Goal: Task Accomplishment & Management: Manage account settings

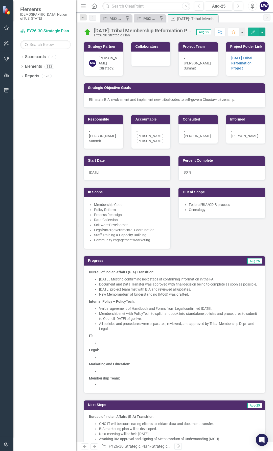
click at [152, 331] on li "All policies and procedures were separated, reviewed, and approved by Tribal Me…" at bounding box center [179, 326] width 161 height 10
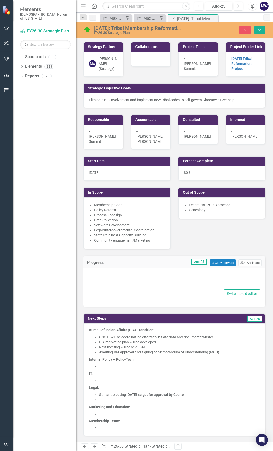
type textarea "<p><strong>Bureau of Indian Affairs (BIA) Transition:</strong></p> <ul> <li sty…"
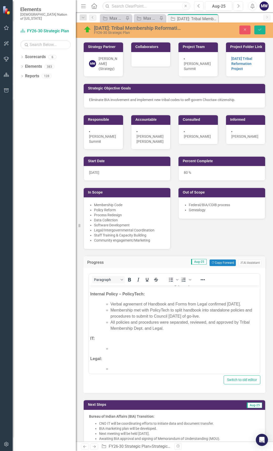
scroll to position [51, 0]
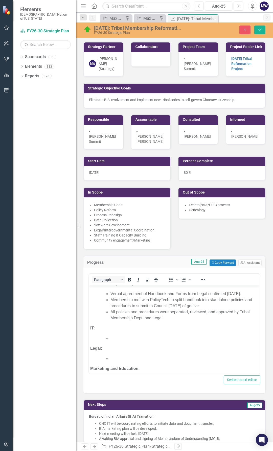
click at [176, 334] on body "Bureau of Indian Affairs (BIA) Transition: August 4, 2025, Meeting confirming n…" at bounding box center [174, 321] width 171 height 172
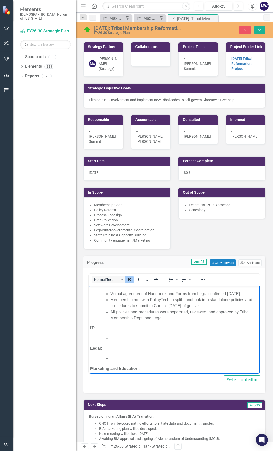
click at [176, 321] on li "All policies and procedures were separated, reviewed, and approved by Tribal Me…" at bounding box center [184, 315] width 148 height 12
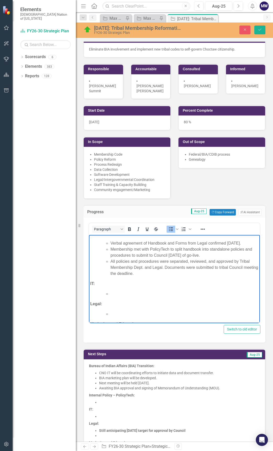
click at [126, 297] on li "Rich Text Area. Press ALT-0 for help." at bounding box center [184, 294] width 148 height 6
click at [118, 297] on li "Rich Text Area. Press ALT-0 for help." at bounding box center [184, 294] width 148 height 6
click at [137, 309] on li "Rich Text Area. Press ALT-0 for help." at bounding box center [184, 306] width 148 height 6
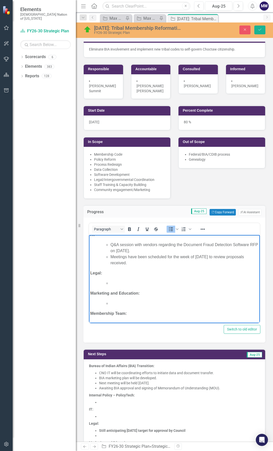
scroll to position [104, 0]
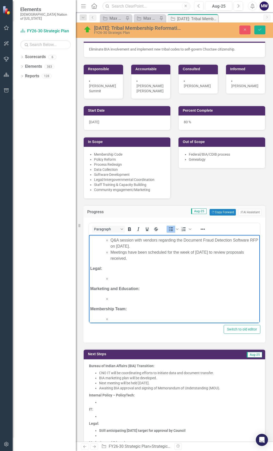
click at [133, 262] on li "Meetings have been scheduled for the week of [DATE] to review proposals receive…" at bounding box center [184, 255] width 148 height 12
click at [130, 268] on li "Rich Text Area. Press ALT-0 for help." at bounding box center [184, 265] width 148 height 6
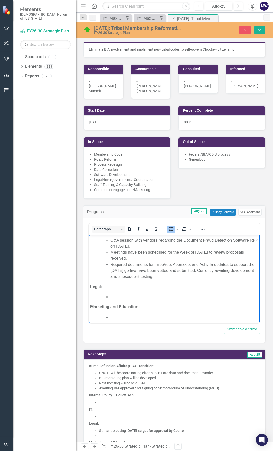
drag, startPoint x: 183, startPoint y: 289, endPoint x: 213, endPoint y: 283, distance: 30.8
click at [213, 280] on li "Required documents for TribeVue, Aponaklo, and Achvffa updates to support the O…" at bounding box center [184, 271] width 148 height 18
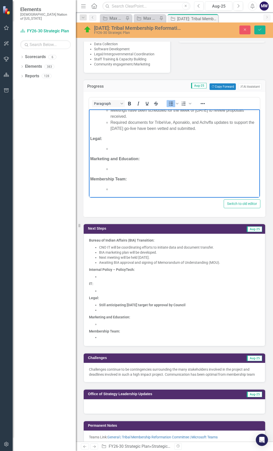
scroll to position [177, 0]
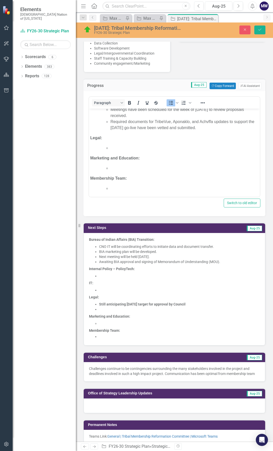
click at [103, 289] on li at bounding box center [179, 290] width 161 height 5
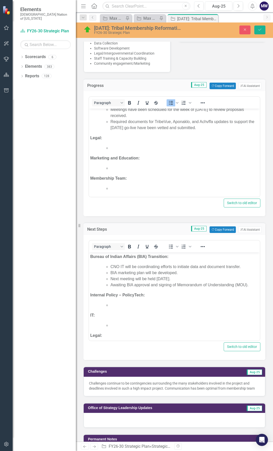
scroll to position [0, 0]
click at [118, 324] on li "Rich Text Area. Press ALT-0 for help." at bounding box center [184, 325] width 148 height 6
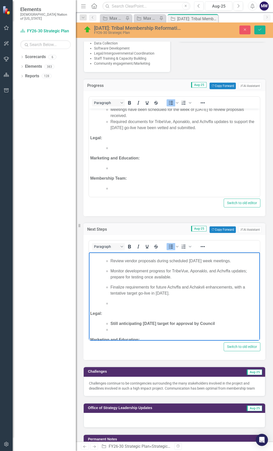
scroll to position [51, 0]
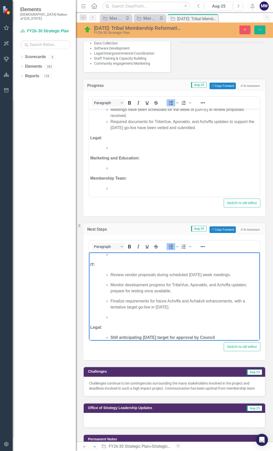
click at [176, 308] on p "Finalize requirements for future Achvffa and Achakvli enhancements, with a tent…" at bounding box center [184, 304] width 148 height 12
click at [134, 316] on li "Rich Text Area. Press ALT-0 for help." at bounding box center [184, 317] width 148 height 6
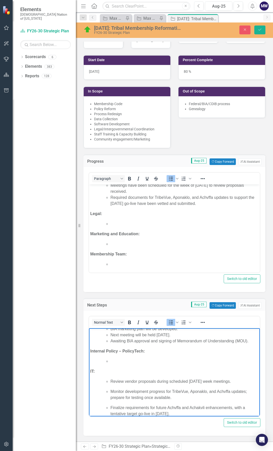
scroll to position [0, 0]
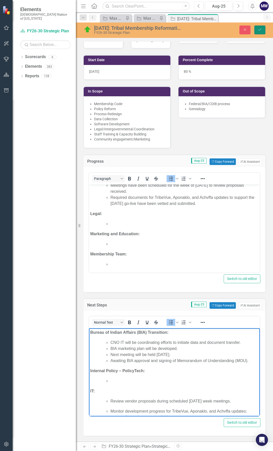
click at [261, 30] on icon "Save" at bounding box center [259, 30] width 5 height 4
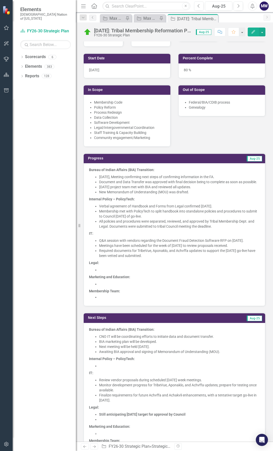
scroll to position [126, 0]
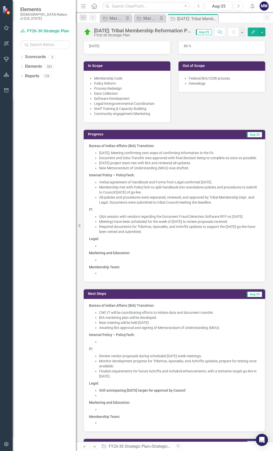
click at [103, 344] on li at bounding box center [179, 341] width 161 height 5
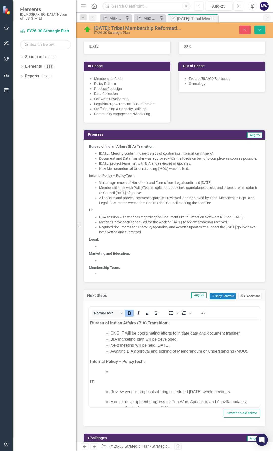
scroll to position [0, 0]
click at [116, 371] on li "Rich Text Area. Press ALT-0 for help." at bounding box center [184, 371] width 148 height 6
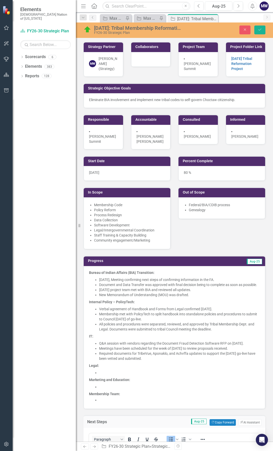
scroll to position [126, 0]
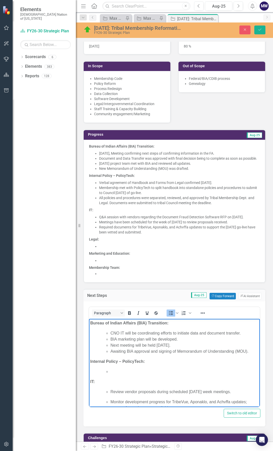
click at [116, 372] on li "Rich Text Area. Press ALT-0 for help." at bounding box center [184, 371] width 148 height 6
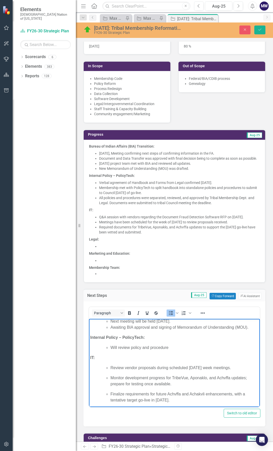
scroll to position [25, 0]
click at [180, 346] on li "Will review policy and procedure" at bounding box center [184, 346] width 148 height 6
click at [262, 29] on icon "Save" at bounding box center [259, 30] width 5 height 4
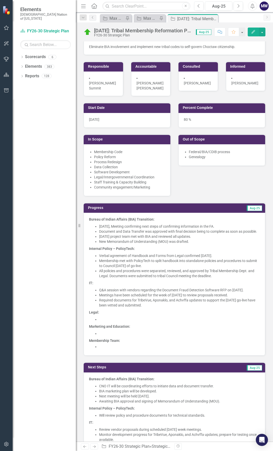
scroll to position [76, 0]
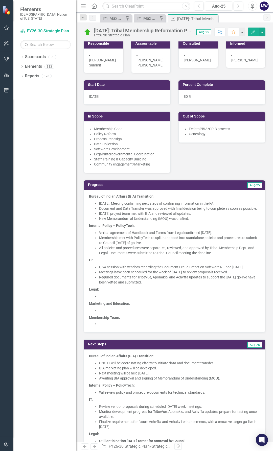
click at [118, 299] on li at bounding box center [179, 296] width 161 height 5
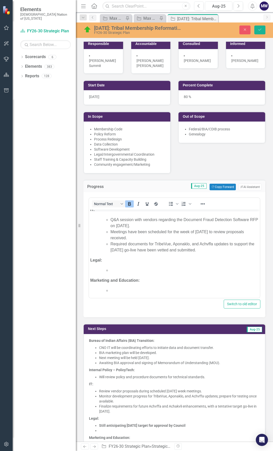
scroll to position [101, 0]
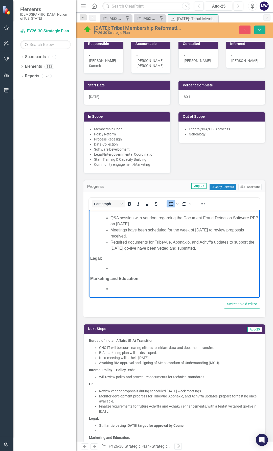
click at [126, 272] on li "Rich Text Area. Press ALT-0 for help." at bounding box center [184, 269] width 148 height 6
click at [129, 272] on li "Rich Text Area. Press ALT-0 for help." at bounding box center [184, 269] width 148 height 6
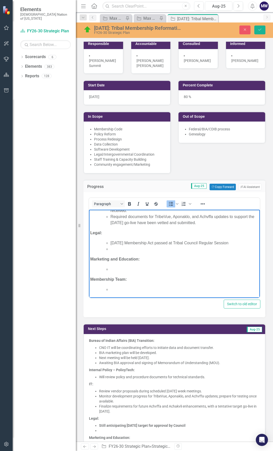
scroll to position [139, 0]
click at [119, 250] on li "Rich Text Area. Press ALT-0 for help." at bounding box center [184, 249] width 148 height 6
click at [128, 269] on li "Rich Text Area. Press ALT-0 for help." at bounding box center [184, 269] width 148 height 6
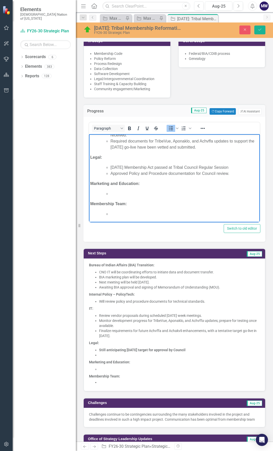
scroll to position [152, 0]
click at [115, 192] on li "Rich Text Area. Press ALT-0 for help." at bounding box center [184, 194] width 148 height 6
drag, startPoint x: 164, startPoint y: 194, endPoint x: 141, endPoint y: 193, distance: 22.8
click at [141, 193] on li "August 12, 2025 Membership" at bounding box center [184, 194] width 148 height 6
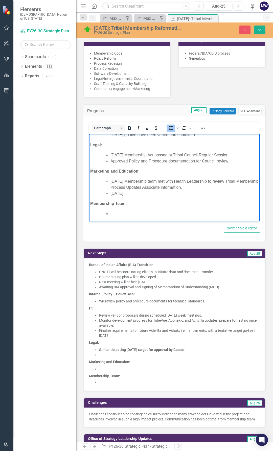
click at [149, 197] on li "August 20, 2025" at bounding box center [184, 194] width 148 height 6
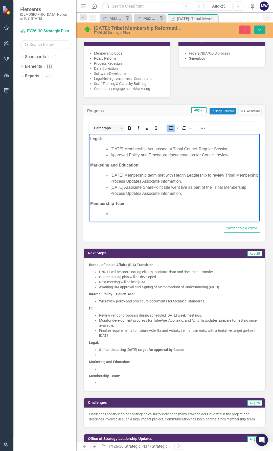
scroll to position [157, 0]
click at [208, 194] on li "[DATE] Associate SharePoint site went live as part of the Tribal Membership Pro…" at bounding box center [184, 190] width 148 height 12
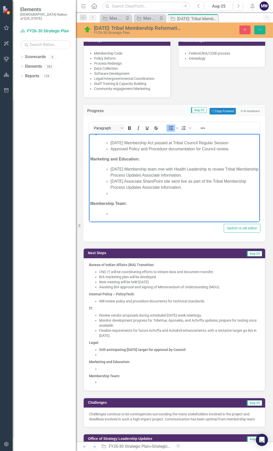
click at [137, 197] on li "Rich Text Area. Press ALT-0 for help." at bounding box center [184, 194] width 148 height 6
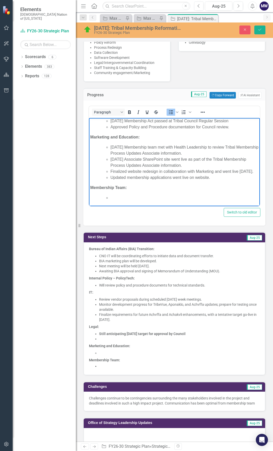
scroll to position [152, 0]
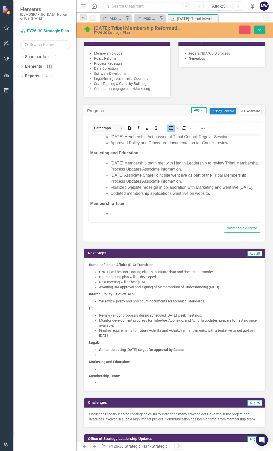
click at [193, 344] on p "Legal:" at bounding box center [174, 342] width 171 height 7
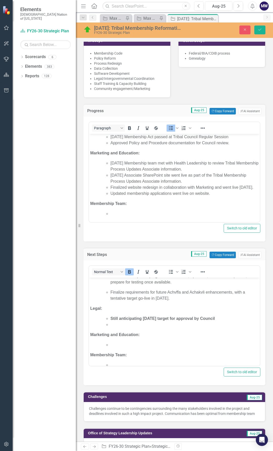
scroll to position [92, 0]
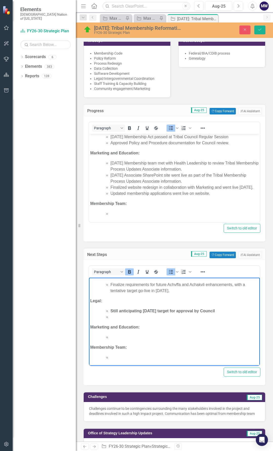
drag, startPoint x: 228, startPoint y: 312, endPoint x: 110, endPoint y: 311, distance: 118.5
click at [110, 311] on ul "Still anticipating August 2025 target for approval by Council" at bounding box center [179, 314] width 158 height 12
drag, startPoint x: 113, startPoint y: 315, endPoint x: 87, endPoint y: 301, distance: 29.4
click at [89, 301] on html "Bureau of Indian Affairs (BIA) Transition: CNO IT will be coordinating efforts …" at bounding box center [174, 275] width 171 height 180
click at [123, 311] on li "Rich Text Area. Press ALT-0 for help." at bounding box center [184, 311] width 148 height 6
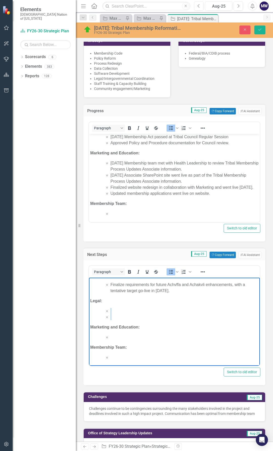
drag, startPoint x: 111, startPoint y: 317, endPoint x: 104, endPoint y: 312, distance: 9.1
click at [104, 312] on ul "Rich Text Area. Press ALT-0 for help." at bounding box center [179, 314] width 158 height 12
click at [115, 319] on li "Rich Text Area. Press ALT-0 for help." at bounding box center [184, 317] width 148 height 6
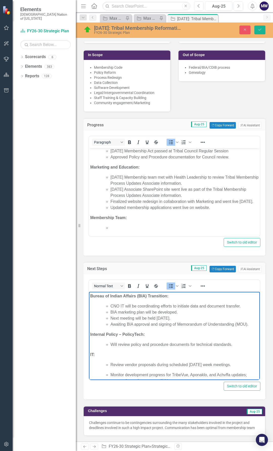
scroll to position [152, 0]
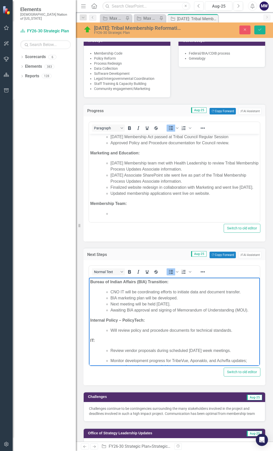
click at [173, 208] on body "Bureau of Indian Affairs (BIA) Transition: August 4, 2025, Meeting confirming n…" at bounding box center [174, 99] width 171 height 245
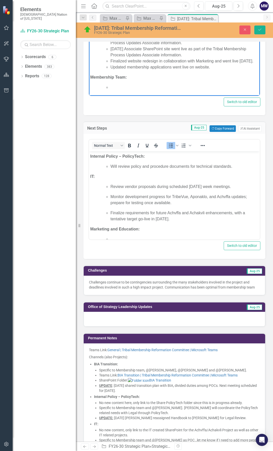
scroll to position [66, 0]
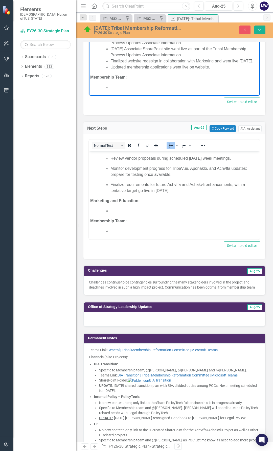
click at [126, 213] on li "Rich Text Area. Press ALT-0 for help." at bounding box center [184, 211] width 148 height 6
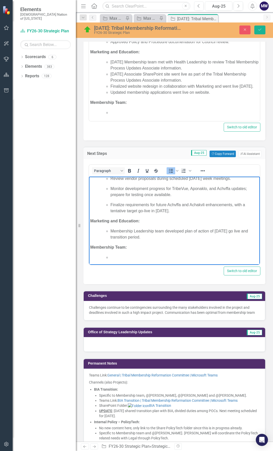
scroll to position [72, 0]
click at [151, 251] on body "Bureau of Indian Affairs (BIA) Transition: CNO IT will be coordinating efforts …" at bounding box center [174, 185] width 171 height 160
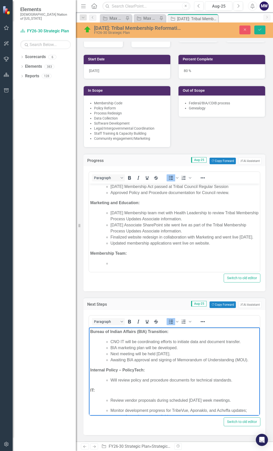
scroll to position [126, 0]
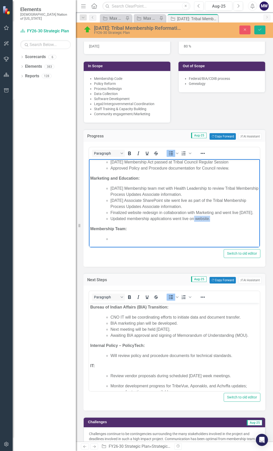
drag, startPoint x: 183, startPoint y: 217, endPoint x: 194, endPoint y: 220, distance: 11.3
click at [194, 220] on li "Updated membership applications went live on website." at bounding box center [184, 219] width 148 height 6
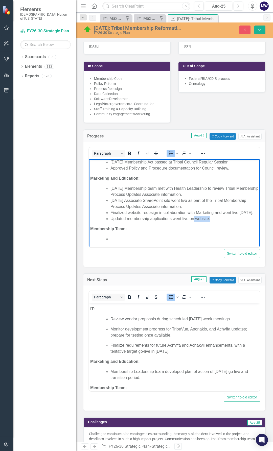
scroll to position [72, 0]
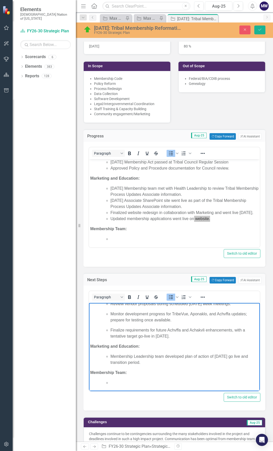
drag, startPoint x: 157, startPoint y: 361, endPoint x: 109, endPoint y: 357, distance: 47.9
click at [109, 357] on ul "Membership Leadership team developed plan of action of October 1 go live and tr…" at bounding box center [179, 360] width 158 height 12
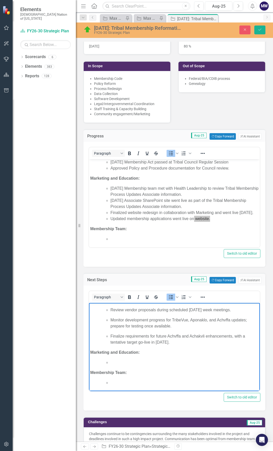
scroll to position [66, 0]
click at [127, 243] on body "Bureau of Indian Affairs (BIA) Transition: August 4, 2025, Meeting confirming n…" at bounding box center [174, 124] width 171 height 245
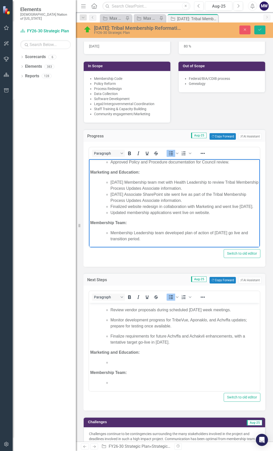
scroll to position [181, 0]
click at [122, 362] on li "Rich Text Area. Press ALT-0 for help." at bounding box center [184, 363] width 148 height 6
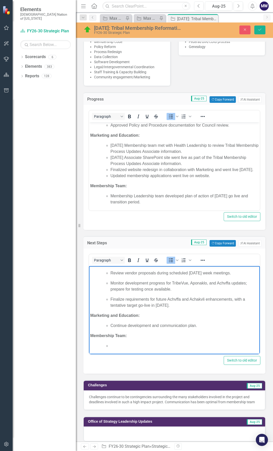
scroll to position [177, 0]
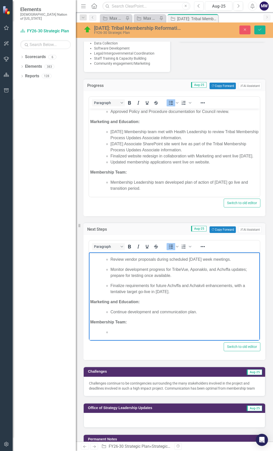
click at [143, 331] on li "Rich Text Area. Press ALT-0 for help." at bounding box center [184, 332] width 148 height 6
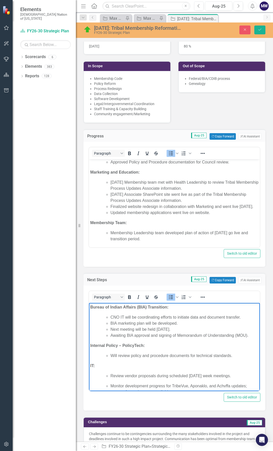
scroll to position [181, 0]
click at [110, 235] on ul "Membership Leadership team developed plan of action of October 1 go live and tr…" at bounding box center [179, 236] width 158 height 12
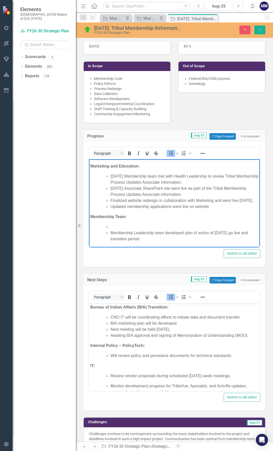
click at [113, 230] on li "Rich Text Area. Press ALT-0 for help." at bounding box center [184, 227] width 148 height 6
click at [121, 230] on li "Rich Text Area. Press ALT-0 for help." at bounding box center [184, 227] width 148 height 6
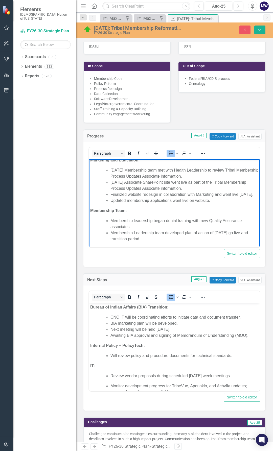
scroll to position [193, 0]
click at [136, 234] on span "Membership Leadership team developed plan of action of October 1 go live and tr…" at bounding box center [178, 236] width 137 height 10
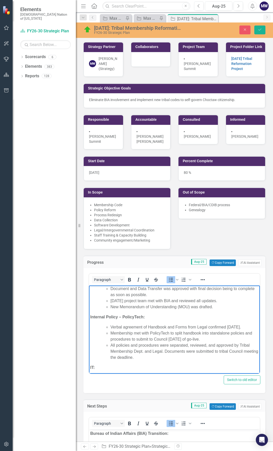
scroll to position [0, 0]
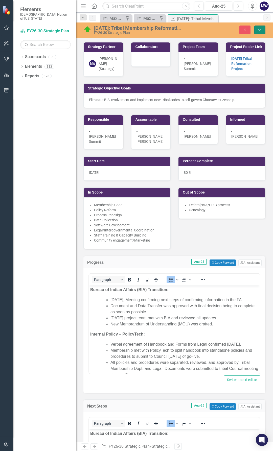
click at [262, 33] on button "Save" at bounding box center [259, 30] width 11 height 9
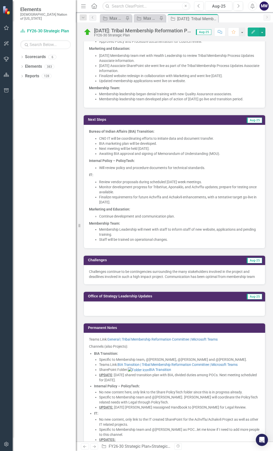
scroll to position [303, 0]
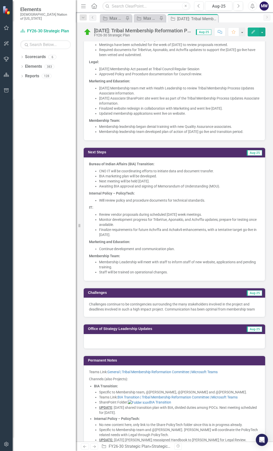
click at [103, 203] on li "Will review policy and procedure documents for technical standards." at bounding box center [179, 200] width 161 height 5
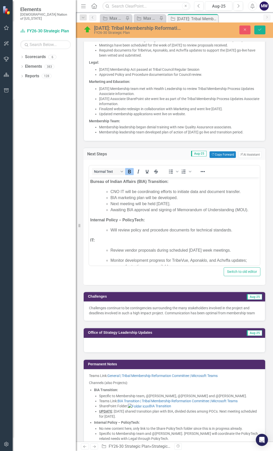
scroll to position [0, 0]
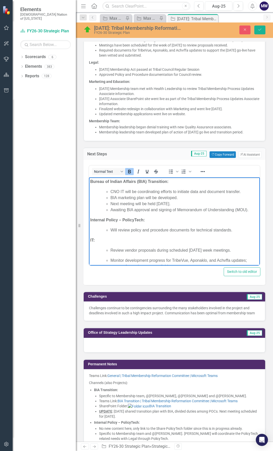
click at [118, 220] on strong "Internal Policy – PolicyTech:" at bounding box center [117, 220] width 55 height 4
click at [114, 229] on li "Will review policy and procedure documents for technical standards." at bounding box center [184, 230] width 148 height 6
click at [259, 30] on icon "submit" at bounding box center [259, 30] width 3 height 2
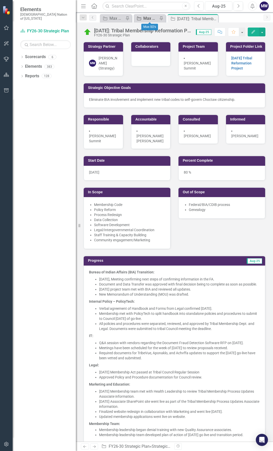
click at [152, 17] on div "Max SO's" at bounding box center [150, 18] width 15 height 6
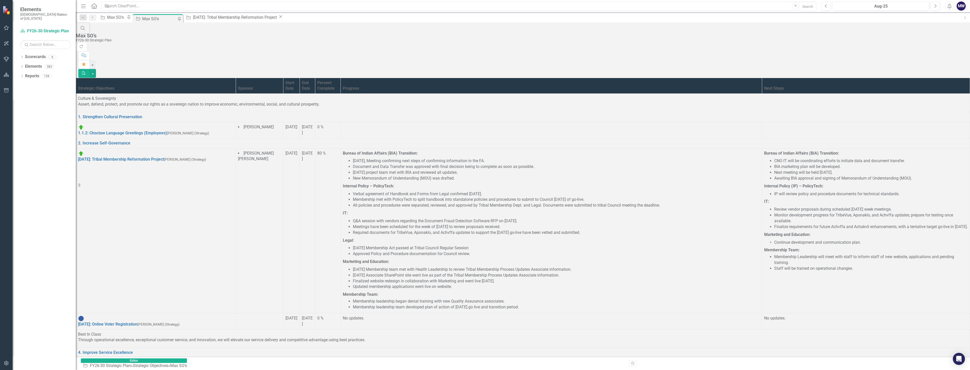
scroll to position [152, 0]
drag, startPoint x: 680, startPoint y: 239, endPoint x: 586, endPoint y: 241, distance: 93.8
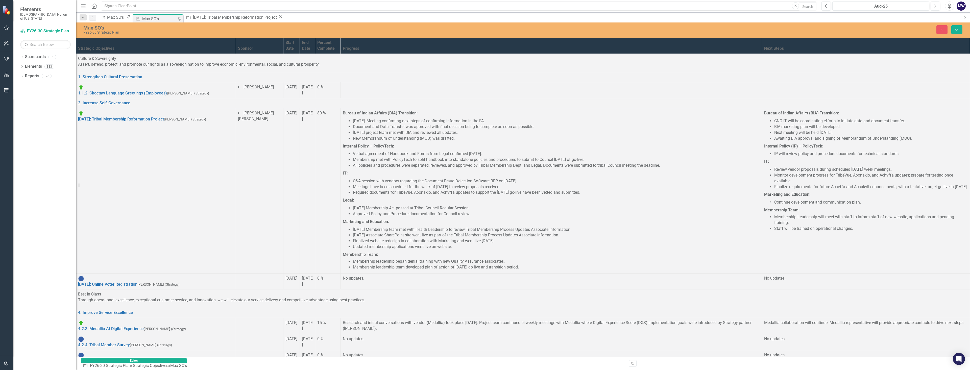
scroll to position [0, 0]
drag, startPoint x: 443, startPoint y: 398, endPoint x: 382, endPoint y: 398, distance: 60.6
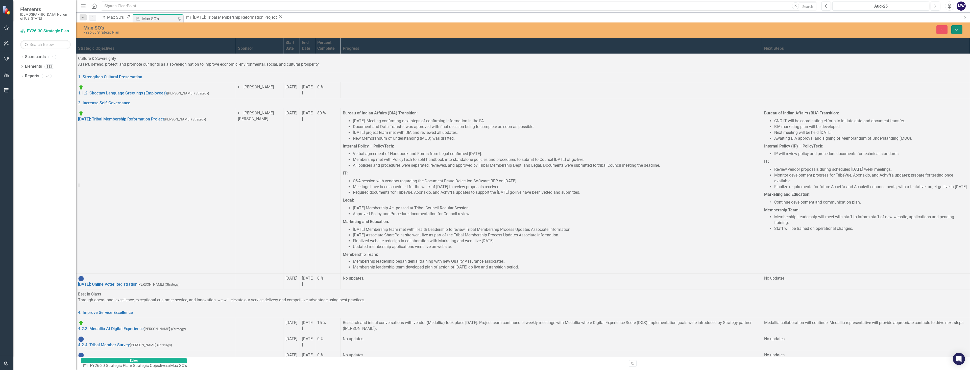
click at [273, 31] on icon "Save" at bounding box center [957, 30] width 5 height 4
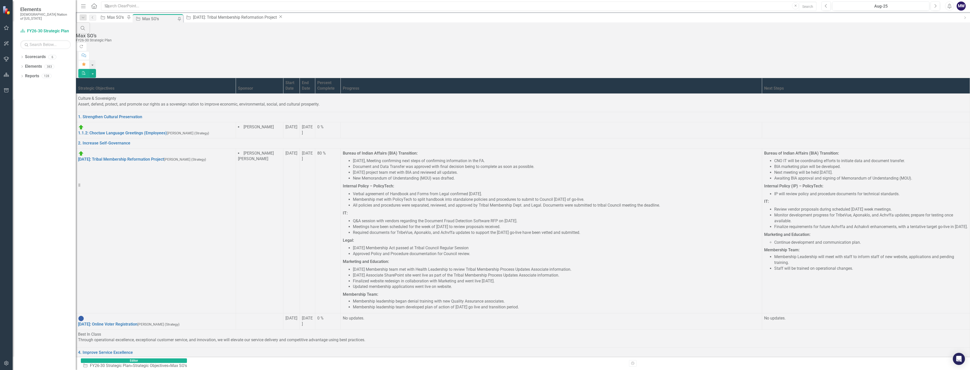
scroll to position [227, 0]
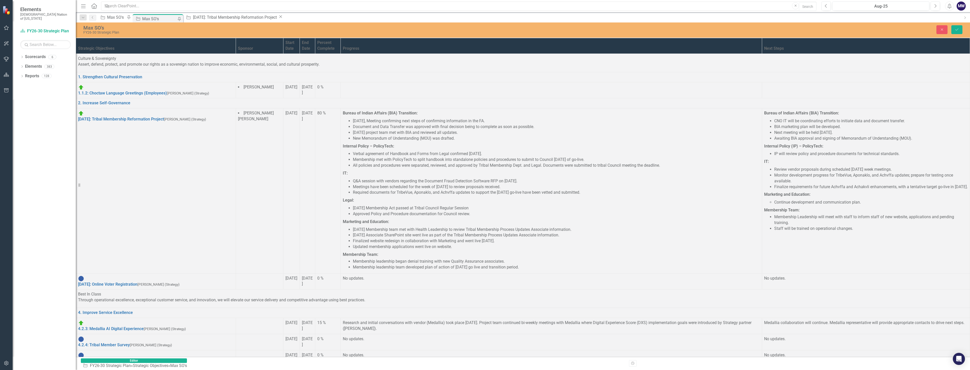
scroll to position [0, 0]
click at [273, 374] on p "Strategy presented FY26 - FY31 Strategic Plan to Housing Senior leadership casc…" at bounding box center [551, 377] width 417 height 6
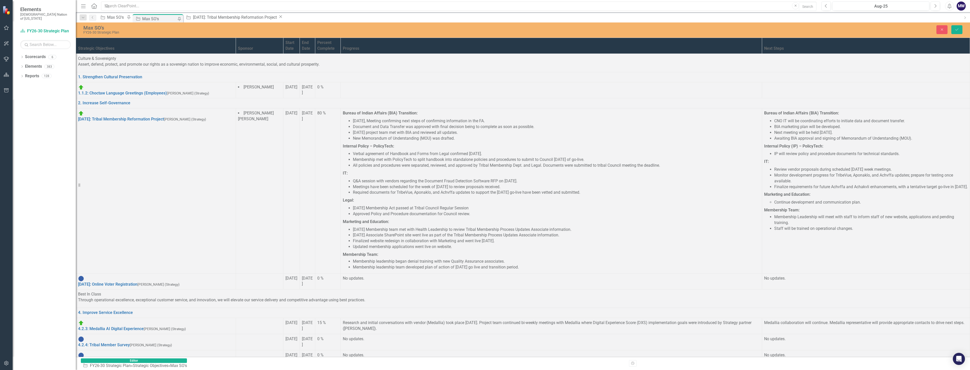
click at [273, 374] on p "Strategy presented FY26 - FY31 Strategic Plan to Housing Senior leadership casc…" at bounding box center [551, 377] width 417 height 6
click at [273, 29] on icon "Save" at bounding box center [957, 30] width 5 height 4
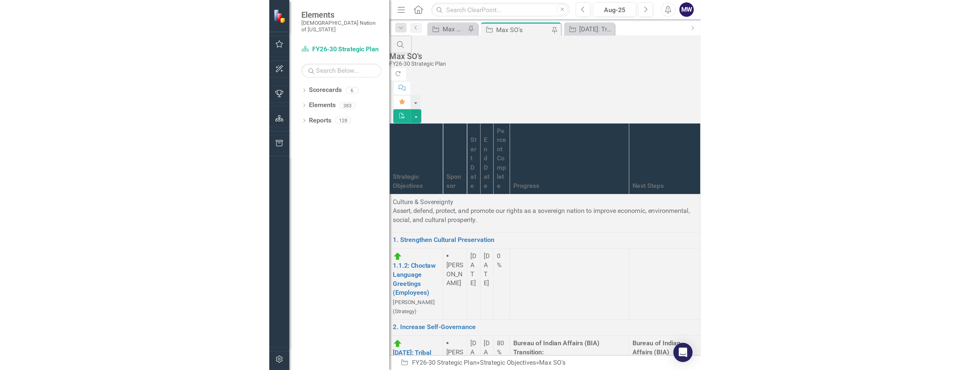
scroll to position [303, 0]
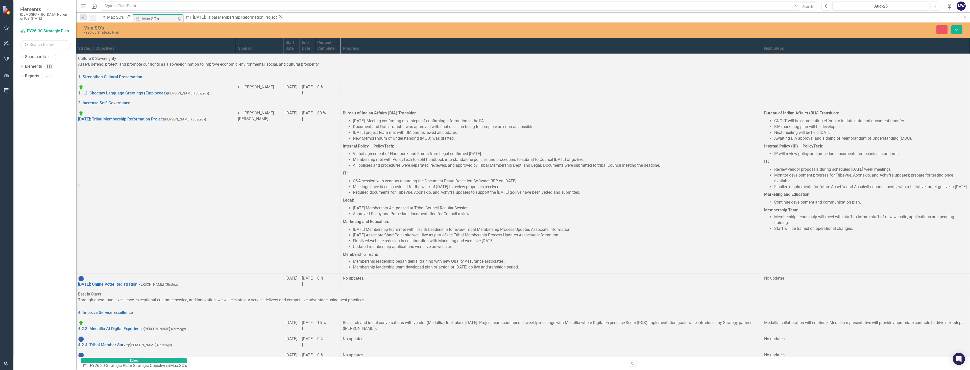
scroll to position [0, 0]
drag, startPoint x: 418, startPoint y: 495, endPoint x: 339, endPoint y: 500, distance: 79.8
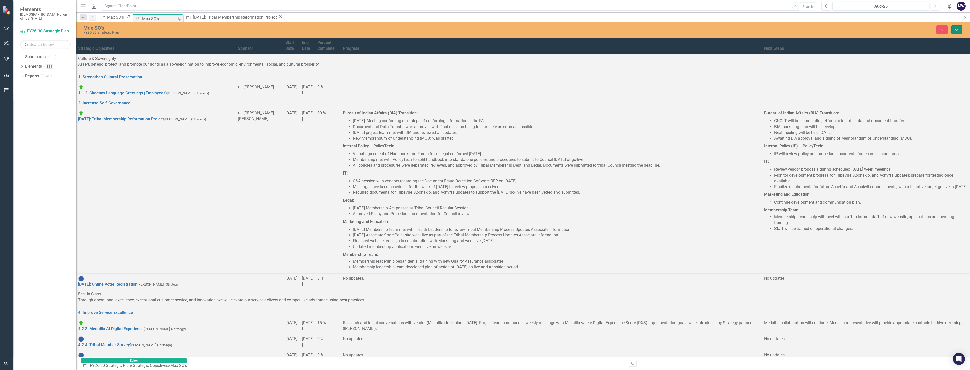
click at [273, 31] on button "Save" at bounding box center [957, 29] width 11 height 9
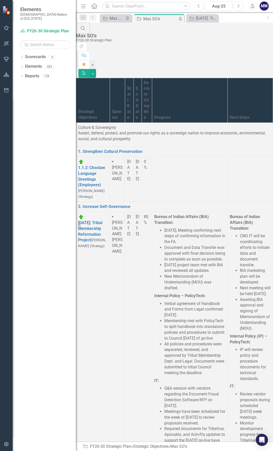
scroll to position [305, 0]
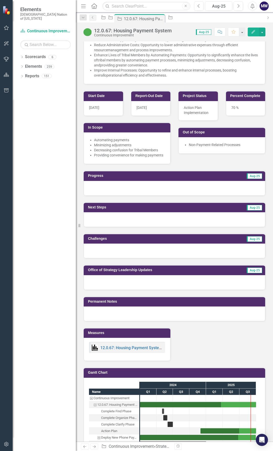
scroll to position [227, 0]
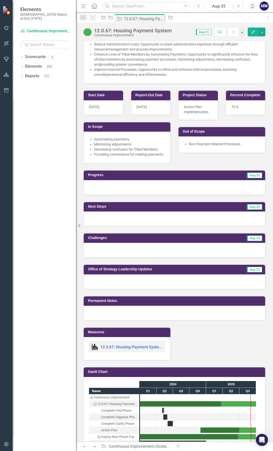
click at [201, 4] on button "Previous" at bounding box center [198, 6] width 9 height 9
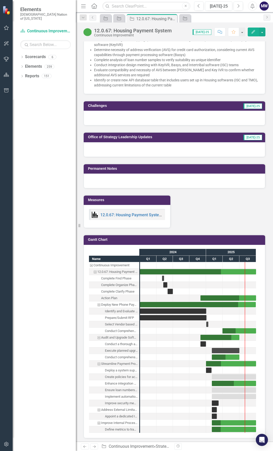
scroll to position [455, 0]
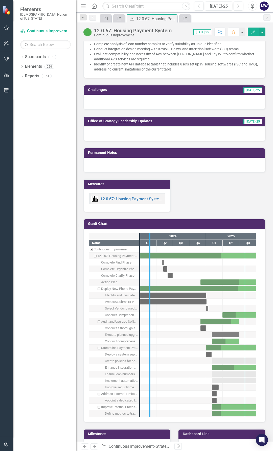
drag, startPoint x: 141, startPoint y: 370, endPoint x: 177, endPoint y: 364, distance: 37.0
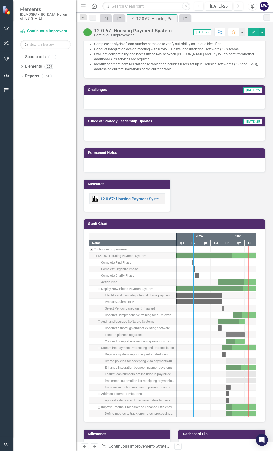
drag, startPoint x: 175, startPoint y: 378, endPoint x: 192, endPoint y: 377, distance: 17.5
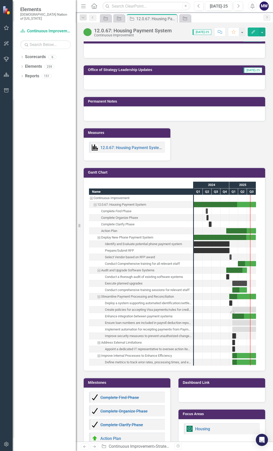
scroll to position [505, 0]
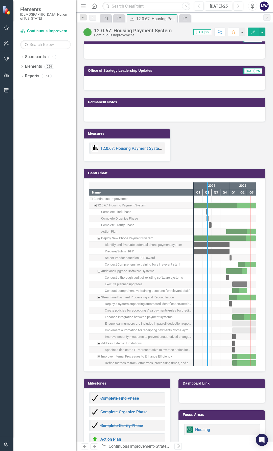
drag, startPoint x: 194, startPoint y: 336, endPoint x: 211, endPoint y: 337, distance: 17.7
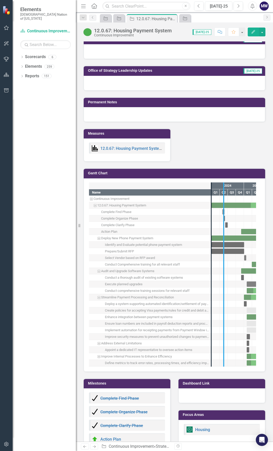
drag, startPoint x: 211, startPoint y: 359, endPoint x: 224, endPoint y: 358, distance: 12.9
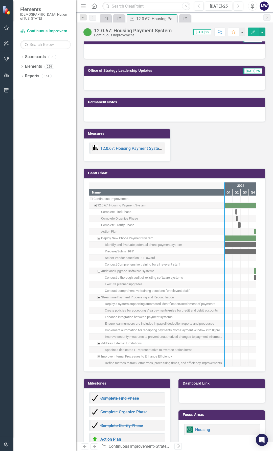
drag, startPoint x: 224, startPoint y: 360, endPoint x: 230, endPoint y: 359, distance: 6.1
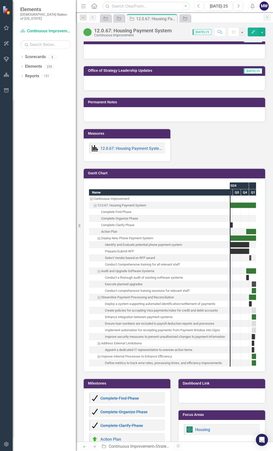
scroll to position [0, 0]
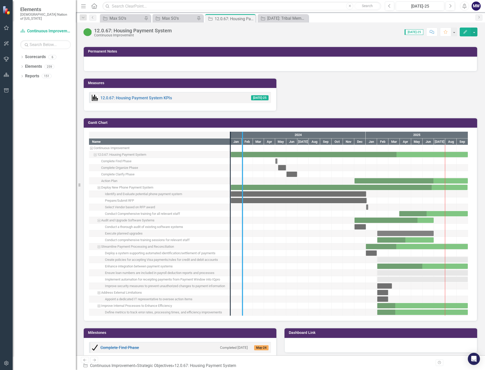
drag, startPoint x: 231, startPoint y: 256, endPoint x: 243, endPoint y: 266, distance: 15.0
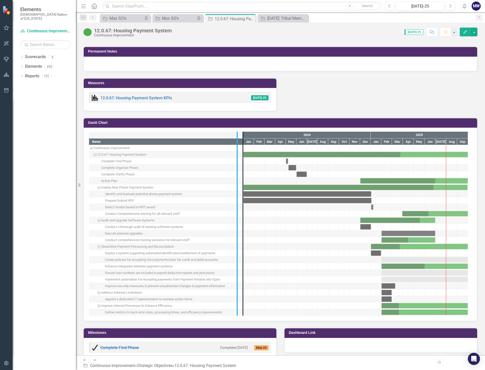
drag, startPoint x: 244, startPoint y: 273, endPoint x: 238, endPoint y: 272, distance: 5.9
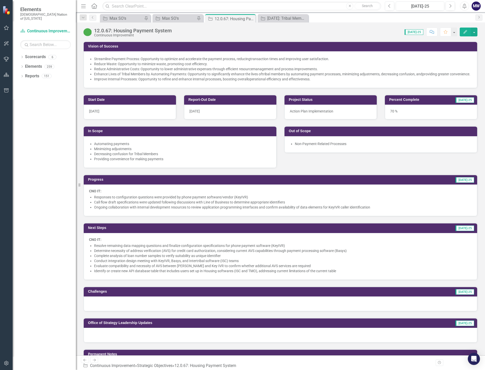
scroll to position [165, 0]
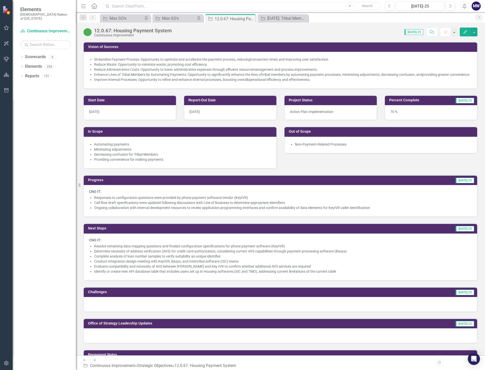
click at [168, 6] on input "text" at bounding box center [241, 6] width 278 height 9
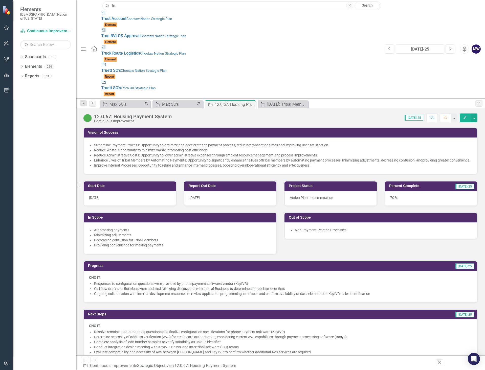
type input "truett"
click at [139, 19] on small "Choctaw Nation Strategic Plan" at bounding box center [162, 19] width 46 height 4
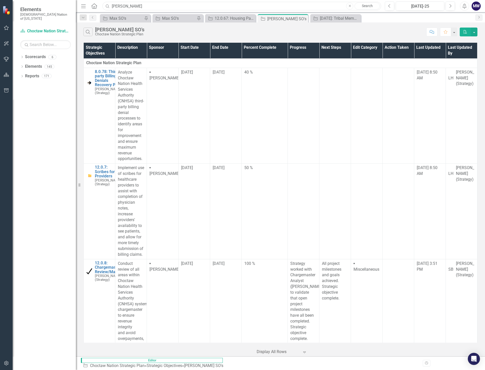
click at [176, 5] on input "truett" at bounding box center [241, 6] width 278 height 9
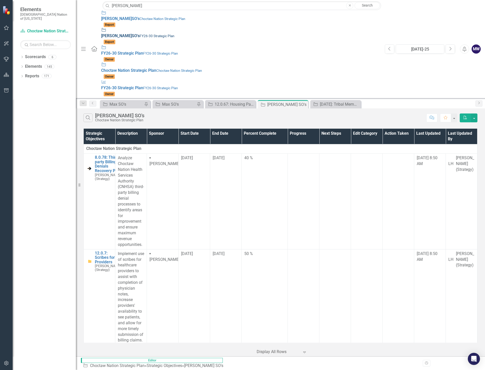
click at [101, 31] on div "Strategic Objective Truett SO's FY26-30 Strategic Plan" at bounding box center [240, 33] width 278 height 12
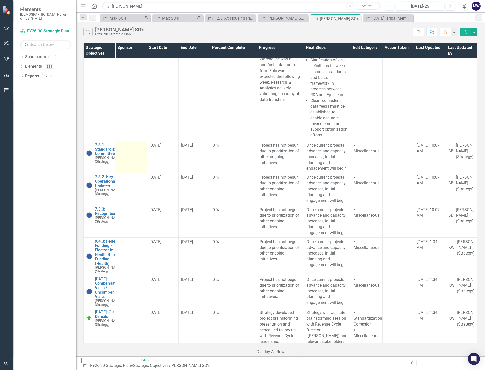
scroll to position [575, 0]
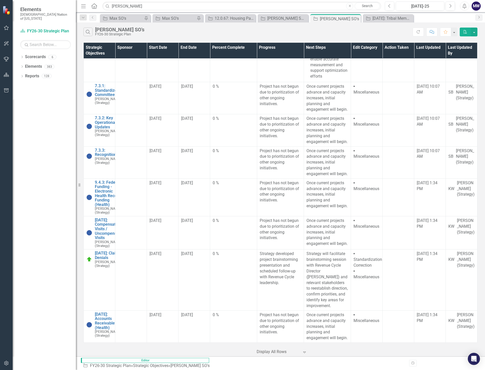
click at [273, 355] on div at bounding box center [277, 351] width 43 height 7
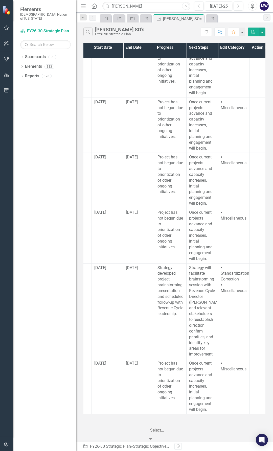
scroll to position [968, 0]
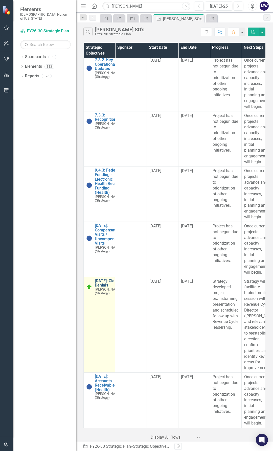
click at [108, 283] on link "[DATE]: Claim Denials" at bounding box center [108, 283] width 27 height 9
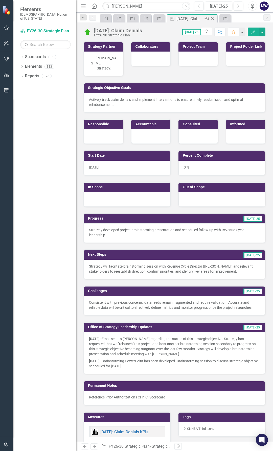
click at [213, 18] on icon at bounding box center [212, 18] width 3 height 3
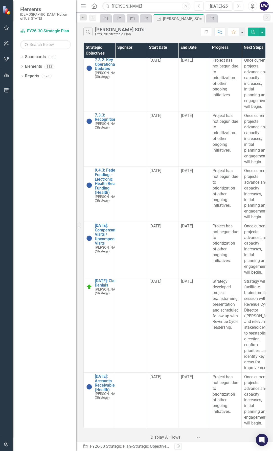
scroll to position [968, 0]
click at [184, 436] on div at bounding box center [172, 437] width 43 height 7
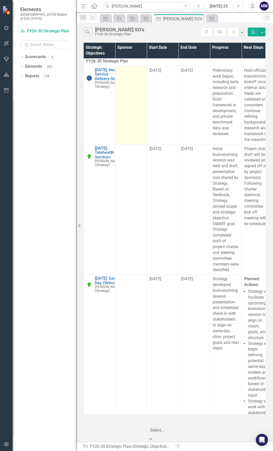
scroll to position [0, 0]
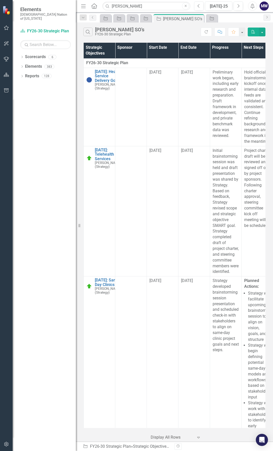
click at [184, 6] on button "Close" at bounding box center [185, 6] width 7 height 7
click at [199, 18] on icon "Close" at bounding box center [199, 19] width 5 height 4
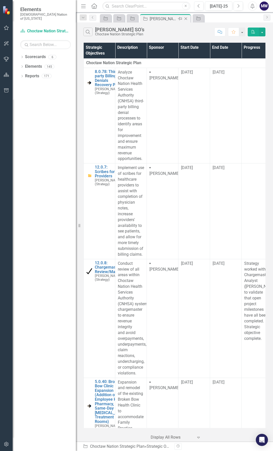
click at [186, 18] on icon "Close" at bounding box center [185, 19] width 5 height 4
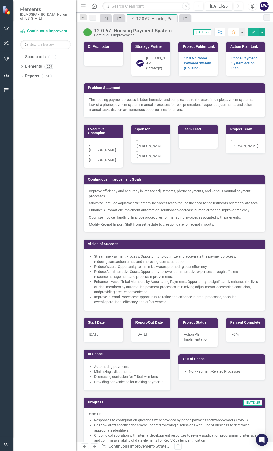
click at [119, 18] on icon "Strategic Objective" at bounding box center [118, 18] width 5 height 4
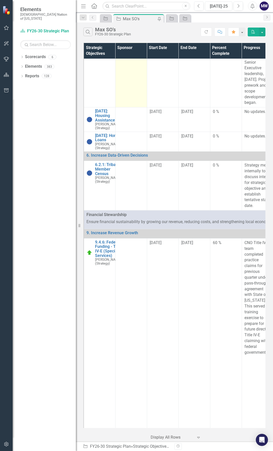
scroll to position [1718, 0]
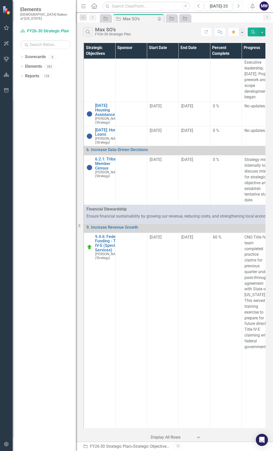
click at [238, 5] on icon "Next" at bounding box center [238, 6] width 3 height 5
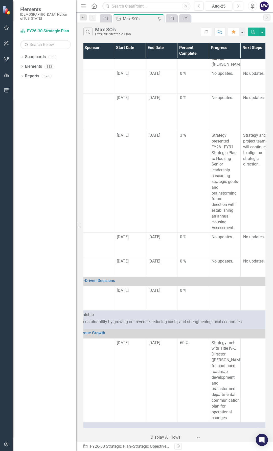
scroll to position [1440, 0]
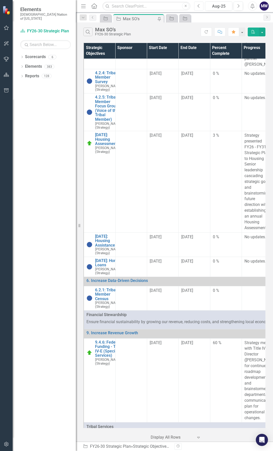
click at [197, 7] on button "Previous" at bounding box center [198, 6] width 9 height 9
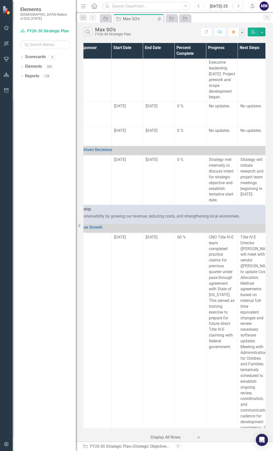
scroll to position [1718, 38]
click at [239, 5] on icon "button" at bounding box center [239, 6] width 2 height 4
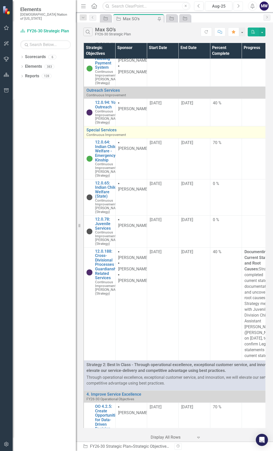
scroll to position [2097, 0]
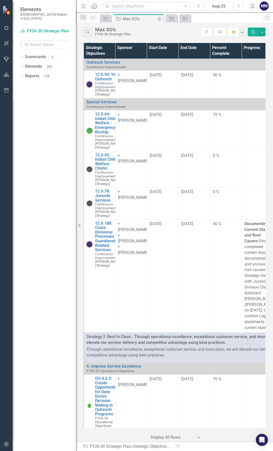
click at [103, 41] on link "12.0.67: Housing Payment System" at bounding box center [108, 33] width 27 height 18
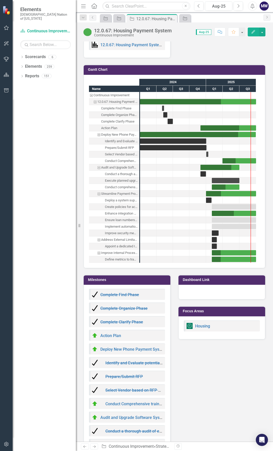
scroll to position [531, 0]
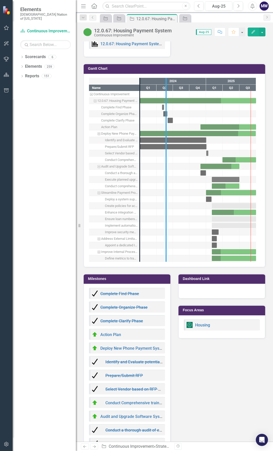
drag, startPoint x: 139, startPoint y: 233, endPoint x: 171, endPoint y: 235, distance: 31.9
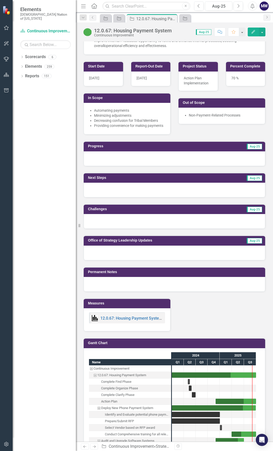
scroll to position [253, 0]
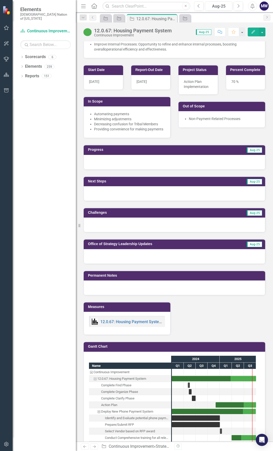
click at [119, 168] on div at bounding box center [174, 162] width 181 height 15
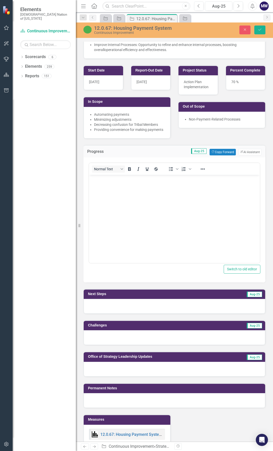
scroll to position [0, 0]
click at [120, 183] on body "Rich Text Area. Press ALT-0 for help." at bounding box center [174, 213] width 171 height 76
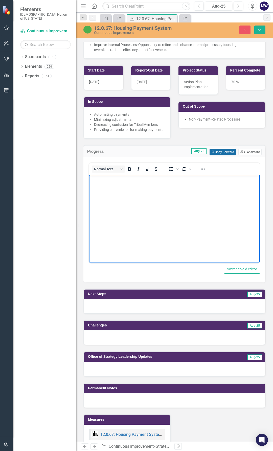
click at [220, 155] on button "Copy Forward Copy Forward" at bounding box center [222, 152] width 26 height 7
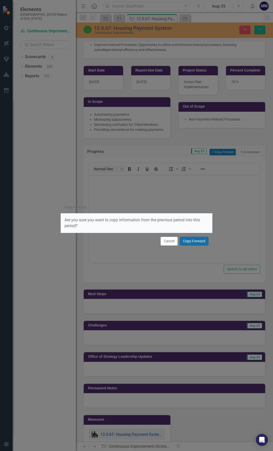
click at [187, 243] on button "Copy Forward" at bounding box center [194, 241] width 29 height 9
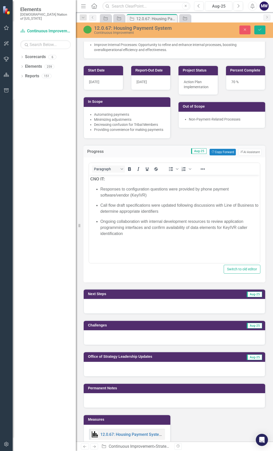
click at [110, 180] on p "CNO IT:" at bounding box center [174, 179] width 168 height 6
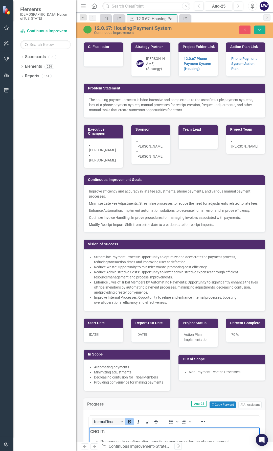
scroll to position [253, 0]
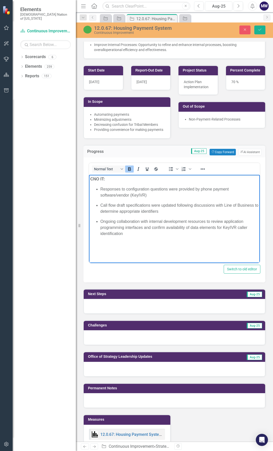
drag, startPoint x: 89, startPoint y: 175, endPoint x: 106, endPoint y: 180, distance: 17.8
click at [106, 180] on p "CNO IT:" at bounding box center [174, 179] width 168 height 6
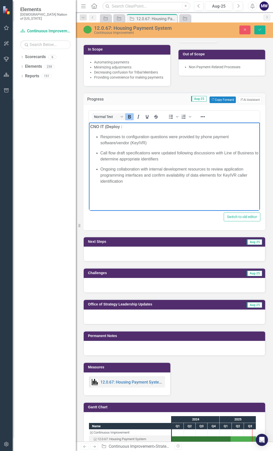
scroll to position [303, 0]
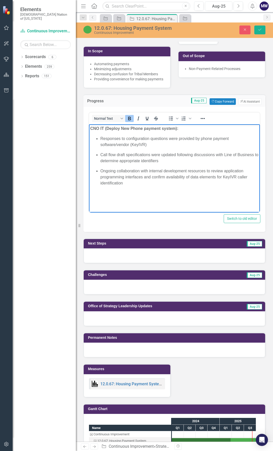
click at [125, 129] on strong "CNO IT (Deploy New Phone payment system):" at bounding box center [134, 128] width 88 height 4
click at [105, 129] on strong "CNO IT (Deploy new Phone payment system):" at bounding box center [134, 128] width 88 height 4
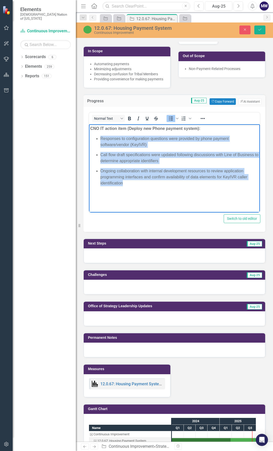
drag, startPoint x: 129, startPoint y: 183, endPoint x: 101, endPoint y: 139, distance: 52.4
click at [101, 139] on ul "Responses to configuration questions were provided by phone payment software/ve…" at bounding box center [174, 160] width 168 height 51
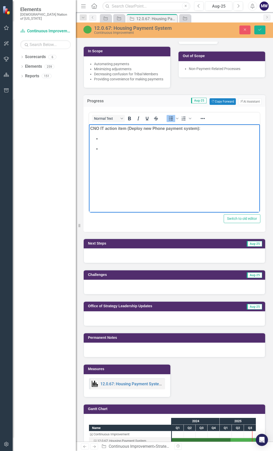
click at [109, 141] on li "Rich Text Area. Press ALT-0 for help." at bounding box center [179, 138] width 158 height 6
drag, startPoint x: 205, startPoint y: 128, endPoint x: 298, endPoint y: 233, distance: 140.0
click at [207, 128] on p "CNO IT action item (Deploy new Phone payment system):" at bounding box center [174, 128] width 168 height 6
click at [210, 105] on button "Copy Forward Copy Forward" at bounding box center [222, 101] width 26 height 7
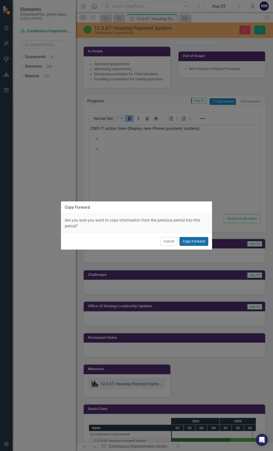
click at [188, 240] on button "Copy Forward" at bounding box center [193, 241] width 29 height 9
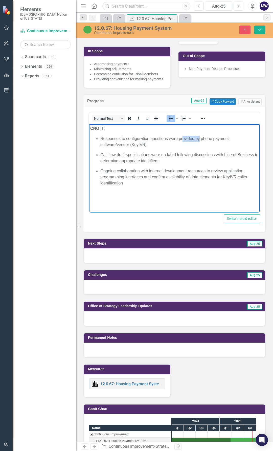
drag, startPoint x: 200, startPoint y: 139, endPoint x: 183, endPoint y: 136, distance: 17.2
click at [183, 136] on p "Responses to configuration questions were provided by phone payment software/ve…" at bounding box center [179, 141] width 158 height 12
click at [181, 171] on p "Ongoing collaboration with internal development resources to review application…" at bounding box center [179, 177] width 158 height 18
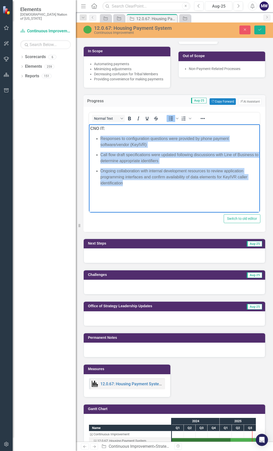
drag, startPoint x: 125, startPoint y: 181, endPoint x: 96, endPoint y: 140, distance: 49.8
click at [96, 140] on ul "Responses to configuration questions were provided by phone payment software/ve…" at bounding box center [174, 160] width 168 height 51
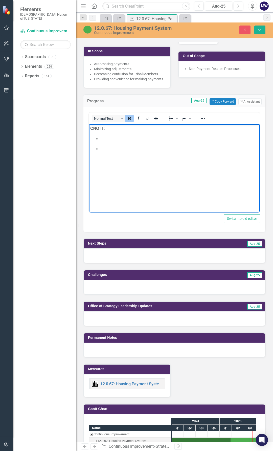
click at [103, 129] on strong "CNO IT:" at bounding box center [97, 128] width 15 height 4
click at [124, 141] on li "Rich Text Area. Press ALT-0 for help." at bounding box center [179, 138] width 158 height 6
drag, startPoint x: 100, startPoint y: 139, endPoint x: 117, endPoint y: 148, distance: 19.6
click at [100, 138] on ul "API" at bounding box center [174, 141] width 168 height 12
click at [177, 138] on li "Application Programming Interface (API" at bounding box center [179, 138] width 158 height 6
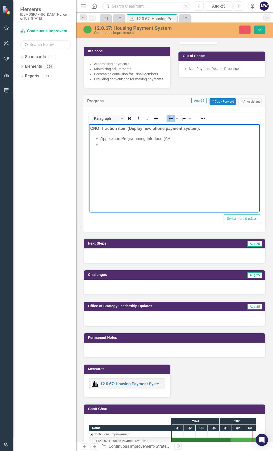
click at [172, 139] on li "Application Programming Interface (API" at bounding box center [179, 138] width 158 height 6
click at [162, 151] on p "Rich Text Area. Press ALT-0 for help." at bounding box center [179, 151] width 158 height 6
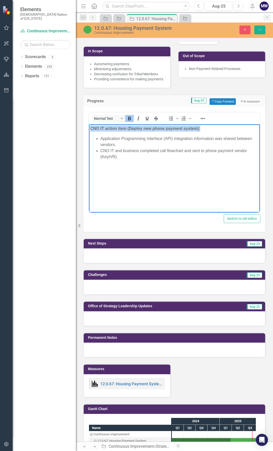
drag, startPoint x: 203, startPoint y: 130, endPoint x: 177, endPoint y: 255, distance: 127.0
click at [89, 125] on html "CNO IT action item (Deploy new phone payment system): Application Programming I…" at bounding box center [174, 162] width 171 height 76
copy strong "CNO IT action item (Deploy new phone payment system):"
click at [102, 263] on div at bounding box center [174, 255] width 181 height 15
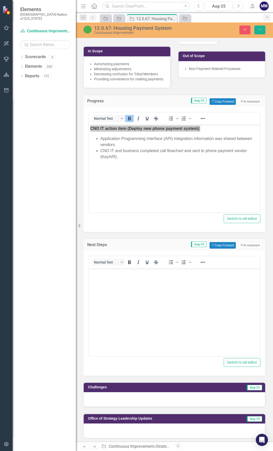
scroll to position [0, 0]
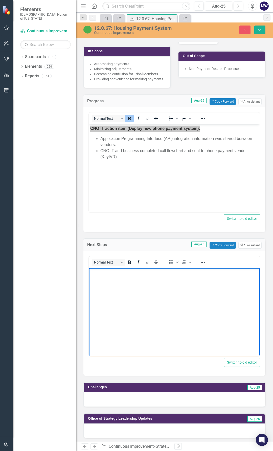
click at [108, 277] on body "Rich Text Area. Press ALT-0 for help." at bounding box center [174, 306] width 171 height 76
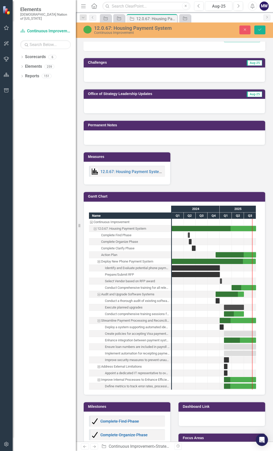
scroll to position [632, 0]
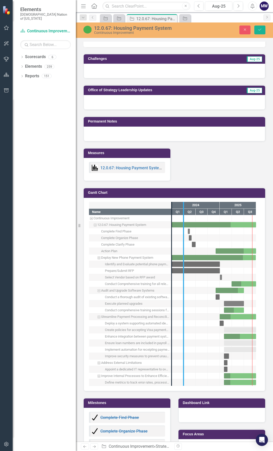
drag, startPoint x: 172, startPoint y: 342, endPoint x: 184, endPoint y: 342, distance: 11.9
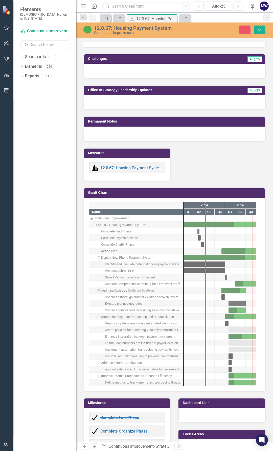
drag, startPoint x: 182, startPoint y: 339, endPoint x: 205, endPoint y: 338, distance: 22.3
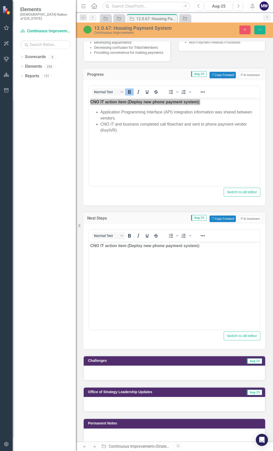
scroll to position [329, 0]
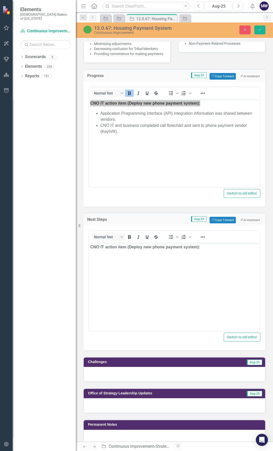
click at [126, 247] on strong "CNO IT action item (Deploy new phone payment system):" at bounding box center [145, 247] width 110 height 4
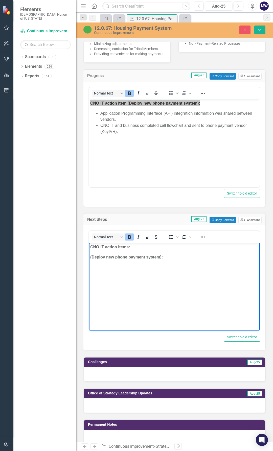
drag, startPoint x: 165, startPoint y: 257, endPoint x: 78, endPoint y: 259, distance: 86.4
click at [89, 259] on html "CNO IT action items: (Deploy new phone payment system):" at bounding box center [174, 281] width 171 height 76
click at [129, 242] on div "Normal Text" at bounding box center [126, 237] width 75 height 10
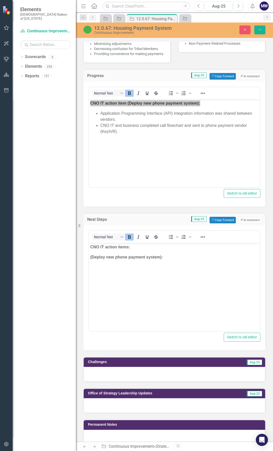
click at [193, 274] on body "CNO IT action items: (Deploy new phone payment system):" at bounding box center [174, 281] width 171 height 76
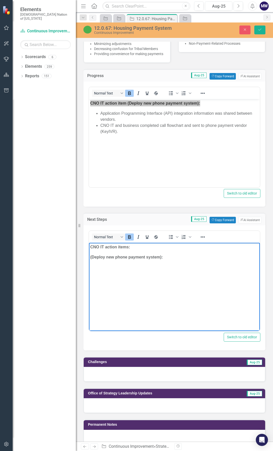
drag, startPoint x: 165, startPoint y: 256, endPoint x: 85, endPoint y: 255, distance: 79.9
click at [89, 255] on html "CNO IT action items: (Deploy new phone payment system):" at bounding box center [174, 281] width 171 height 76
click at [129, 239] on icon "Bold" at bounding box center [129, 237] width 3 height 4
click at [171, 239] on icon "Bullet list" at bounding box center [171, 237] width 4 height 4
click at [166, 285] on body "CNO IT action items: (Deploy new phone payment system):" at bounding box center [174, 281] width 171 height 76
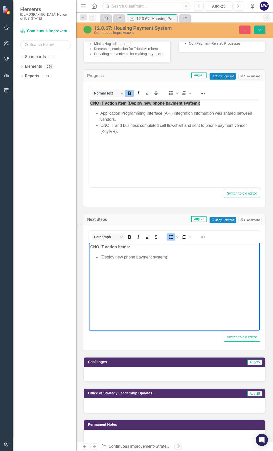
click at [173, 257] on li "(Deploy new phone payment system):" at bounding box center [179, 257] width 158 height 6
click at [103, 256] on li "(Deploy new phone payment system" at bounding box center [179, 257] width 158 height 6
click at [172, 257] on li "Deploy new phone payment system" at bounding box center [179, 257] width 158 height 6
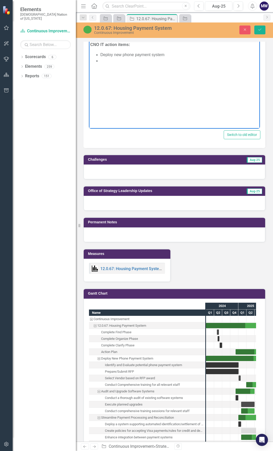
scroll to position [531, 0]
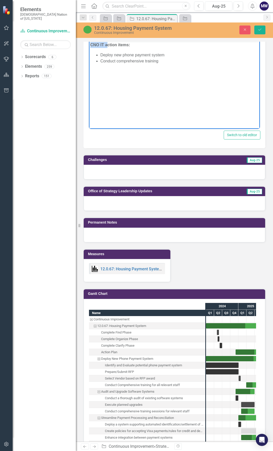
drag, startPoint x: 108, startPoint y: 45, endPoint x: 83, endPoint y: 42, distance: 25.5
click at [89, 42] on html "CNO IT action items: Deploy new phone payment system Conduct comprehensive trai…" at bounding box center [174, 78] width 171 height 76
click at [169, 62] on li "Conduct comprehensive training" at bounding box center [179, 61] width 158 height 6
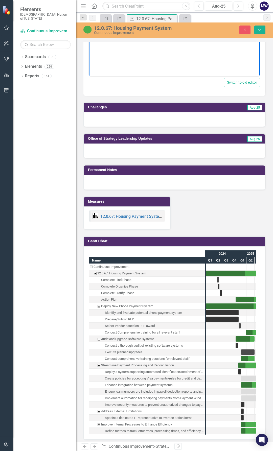
scroll to position [606, 0]
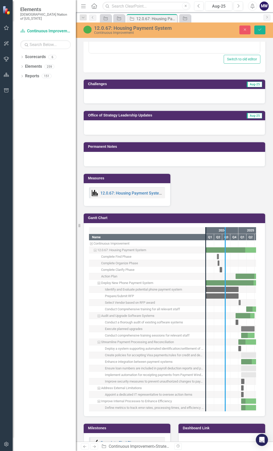
drag, startPoint x: 206, startPoint y: 360, endPoint x: 227, endPoint y: 360, distance: 20.5
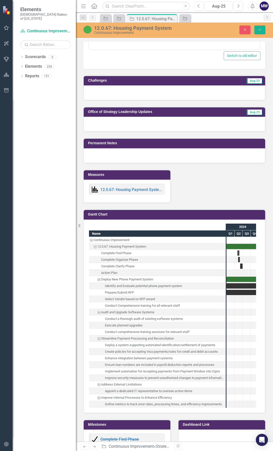
scroll to position [682, 0]
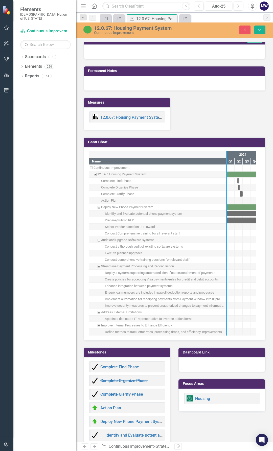
drag, startPoint x: 226, startPoint y: 322, endPoint x: 233, endPoint y: 322, distance: 7.1
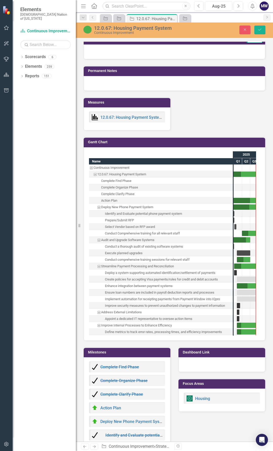
scroll to position [0, 33]
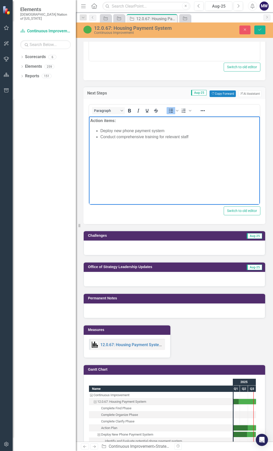
click at [201, 136] on li "Conduct comprehensive training for relevant staff" at bounding box center [179, 137] width 158 height 6
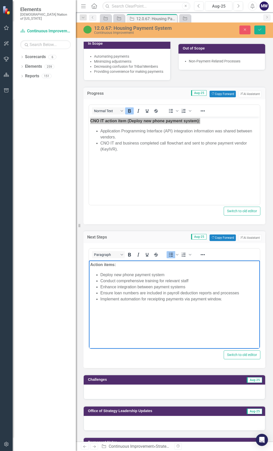
scroll to position [303, 0]
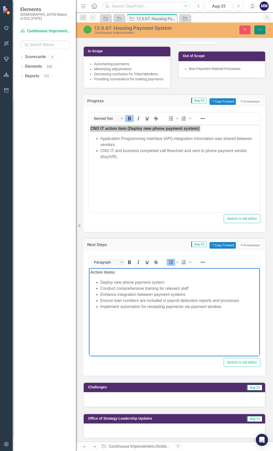
click at [262, 31] on icon "Save" at bounding box center [259, 30] width 5 height 4
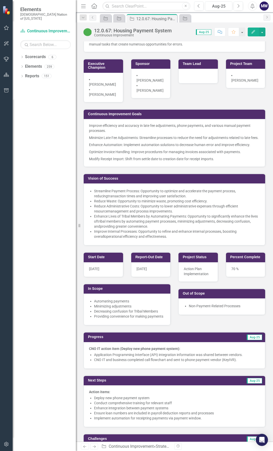
scroll to position [0, 0]
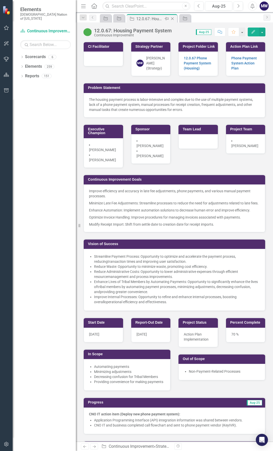
click at [173, 18] on icon "Close" at bounding box center [172, 19] width 5 height 4
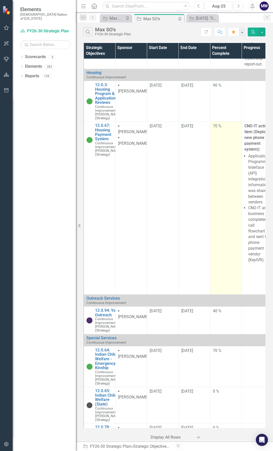
scroll to position [1996, 0]
